Goal: Information Seeking & Learning: Learn about a topic

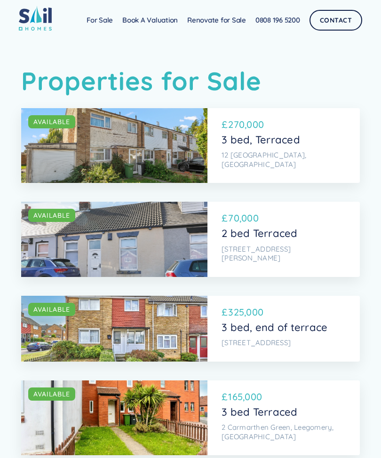
click at [99, 16] on link "For Sale" at bounding box center [100, 20] width 36 height 19
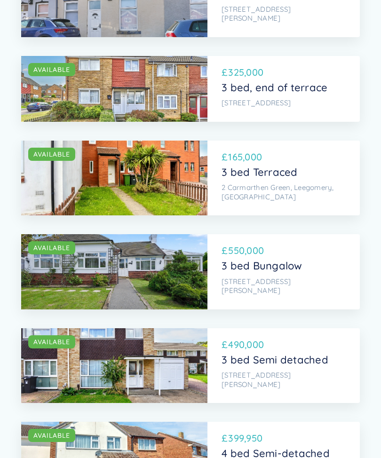
scroll to position [243, 0]
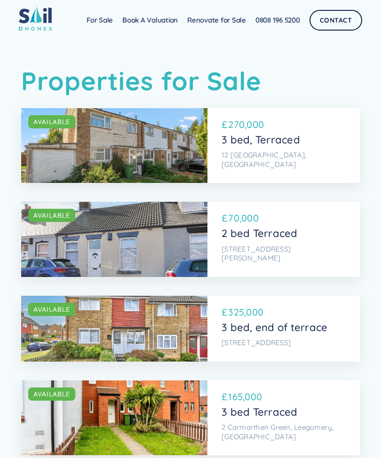
click at [39, 12] on img at bounding box center [35, 18] width 33 height 25
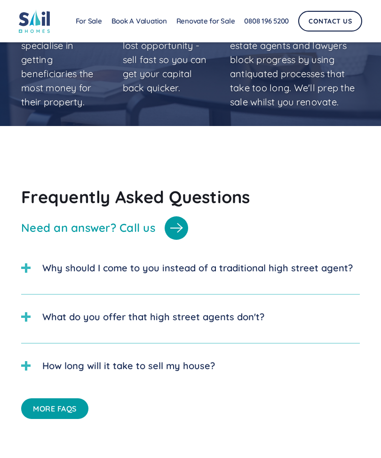
scroll to position [2312, 0]
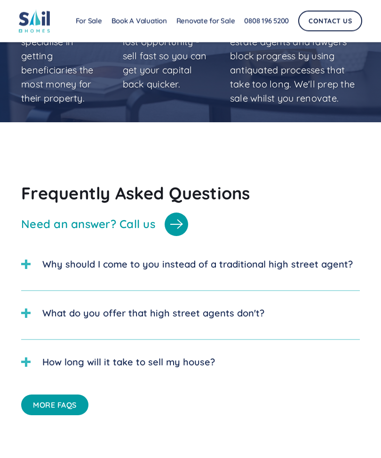
click at [42, 413] on link "More FAQs" at bounding box center [54, 405] width 67 height 21
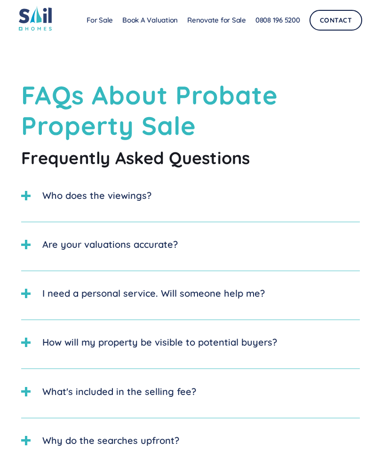
click at [94, 16] on link "For Sale" at bounding box center [100, 20] width 36 height 19
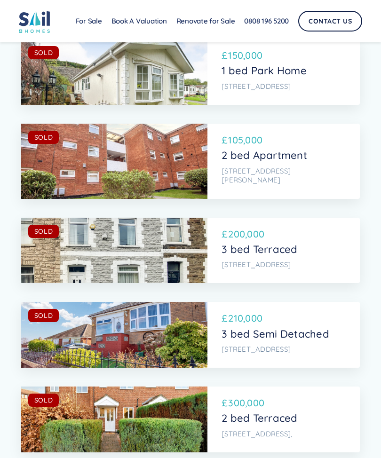
scroll to position [3953, 0]
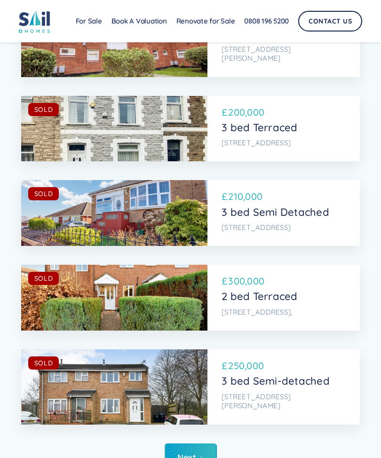
click at [196, 444] on link "Next" at bounding box center [191, 458] width 52 height 29
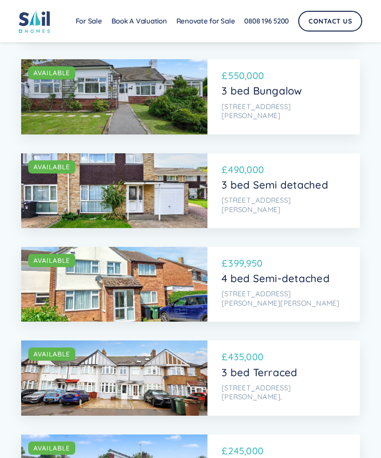
scroll to position [415, 0]
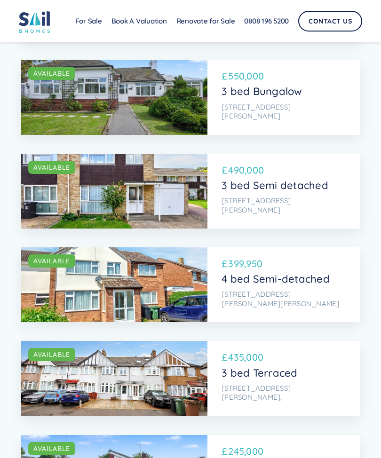
click at [314, 179] on p "3 bed Semi detached" at bounding box center [283, 185] width 122 height 12
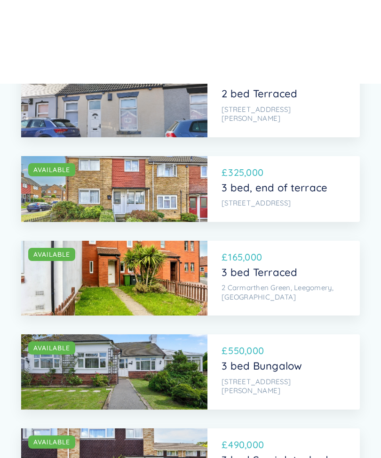
scroll to position [140, 0]
